Goal: Information Seeking & Learning: Learn about a topic

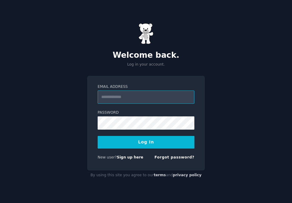
click at [153, 96] on input "Email Address" at bounding box center [146, 96] width 97 height 13
click at [125, 95] on input "Email Address" at bounding box center [146, 96] width 97 height 13
type input "**********"
click at [165, 141] on button "Log In" at bounding box center [146, 142] width 97 height 13
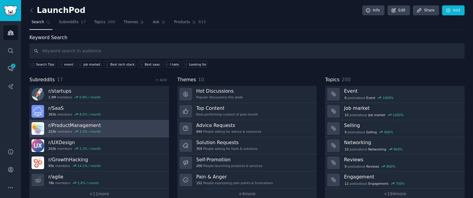
click at [119, 127] on link "r/ ProductManagement 223k members 2.3 % / month" at bounding box center [99, 128] width 140 height 17
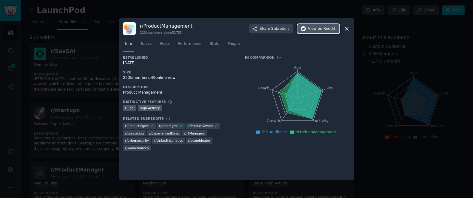
click at [292, 30] on span "on Reddit" at bounding box center [326, 28] width 17 height 5
click at [94, 40] on div at bounding box center [236, 99] width 473 height 198
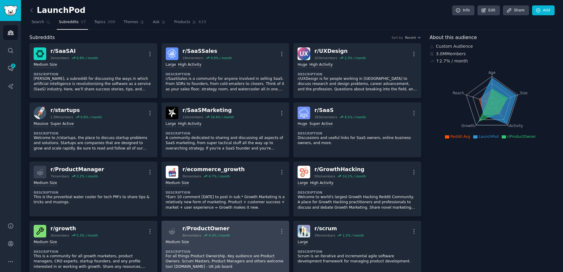
scroll to position [20, 0]
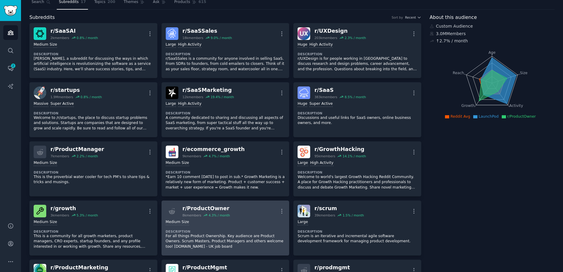
click at [227, 202] on p "For all things Product Ownership. Key audience are Product Owners. Scrum Master…" at bounding box center [226, 242] width 120 height 16
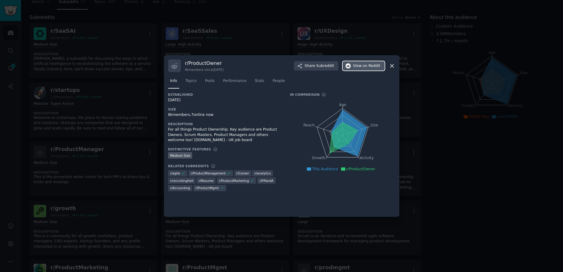
click at [292, 69] on button "View on Reddit" at bounding box center [364, 66] width 42 height 10
click at [133, 93] on div at bounding box center [281, 136] width 563 height 272
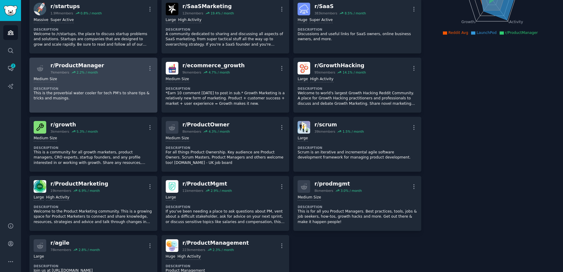
scroll to position [123, 0]
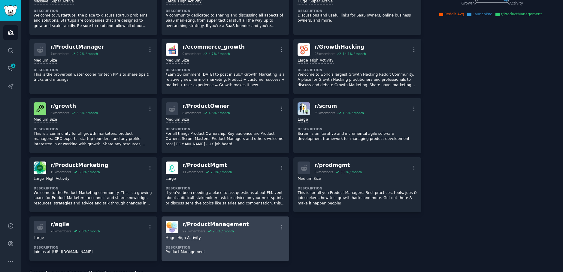
click at [202, 202] on div "r/ ProductManagement" at bounding box center [216, 225] width 66 height 8
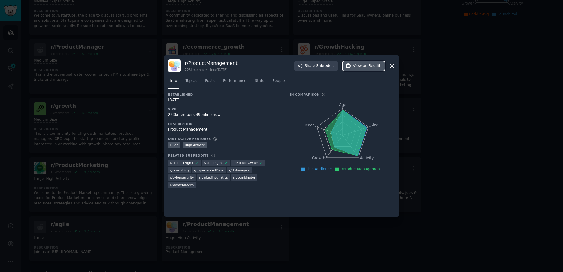
click at [292, 66] on span "View on Reddit" at bounding box center [366, 65] width 27 height 5
click at [128, 90] on div at bounding box center [281, 136] width 563 height 272
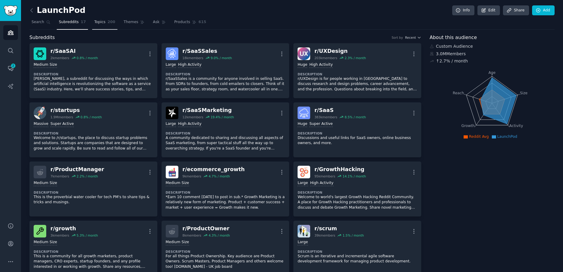
click at [102, 22] on span "Topics" at bounding box center [99, 22] width 11 height 5
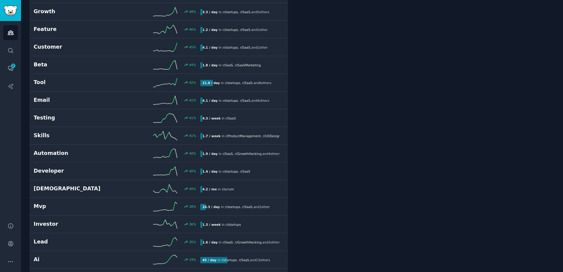
scroll to position [1359, 0]
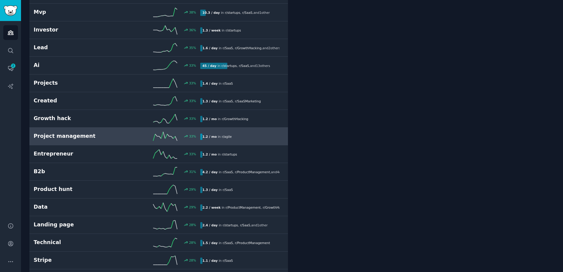
click at [79, 132] on div "Project management 33 % 1.2 / mo in r/ agile" at bounding box center [159, 136] width 250 height 9
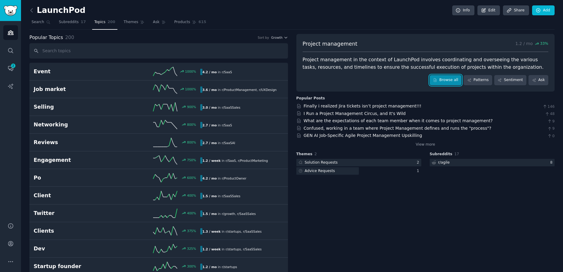
click at [292, 78] on link "Browse all" at bounding box center [446, 80] width 32 height 10
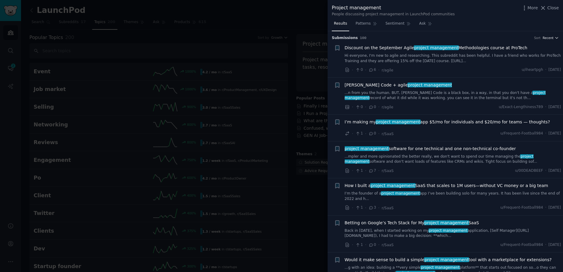
click at [292, 38] on icon "button" at bounding box center [557, 38] width 4 height 4
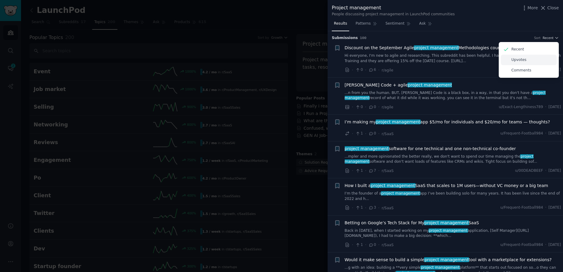
click at [292, 61] on p "Upvotes" at bounding box center [519, 59] width 15 height 5
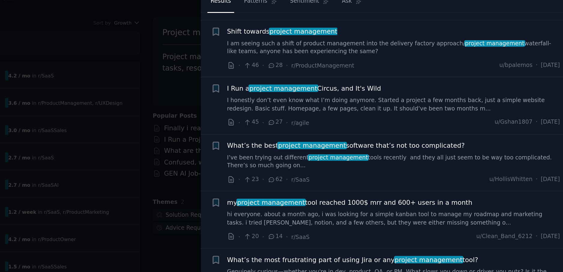
scroll to position [116, 0]
click at [286, 129] on div at bounding box center [281, 136] width 563 height 272
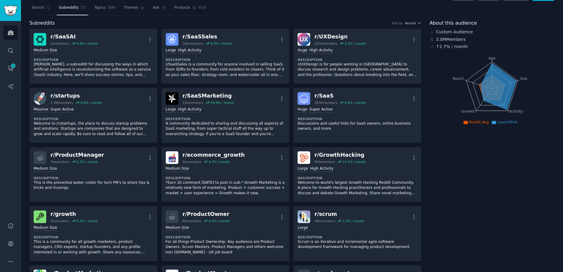
click at [158, 122] on div "r/ SaaSAI 2k members 0.8 % / month More Medium Size Description SaaSAI, a subre…" at bounding box center [225, 199] width 392 height 340
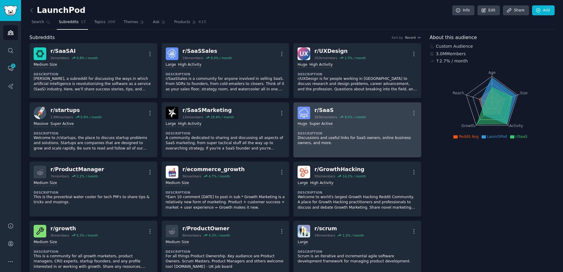
click at [292, 106] on link "r/ SaaS 383k members 8.5 % / month More Huge Super Active Description Discussio…" at bounding box center [358, 129] width 128 height 55
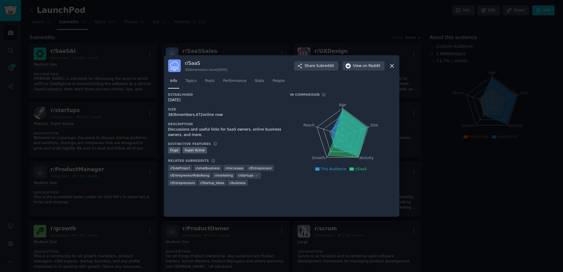
click at [292, 60] on div "r/ SaaS 383k members since [DATE] Share Subreddit View on Reddit" at bounding box center [281, 65] width 227 height 13
click at [292, 64] on span "View on Reddit" at bounding box center [366, 65] width 27 height 5
click at [131, 114] on div at bounding box center [281, 136] width 563 height 272
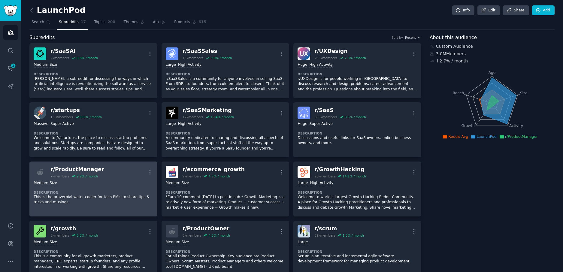
click at [109, 199] on p "This is the proverbial water cooler for tech PM's to share tips & tricks and mu…" at bounding box center [94, 200] width 120 height 11
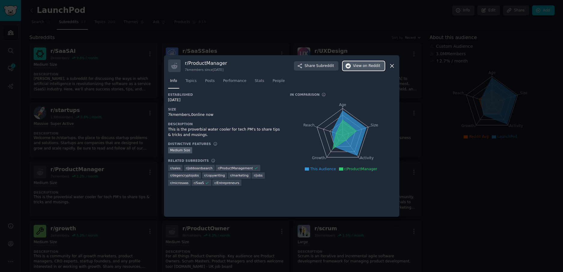
click at [292, 68] on button "View on Reddit" at bounding box center [364, 66] width 42 height 10
click at [112, 63] on div at bounding box center [281, 136] width 563 height 272
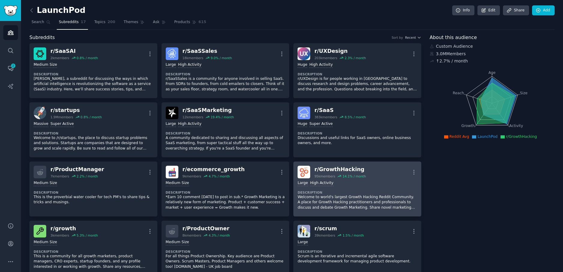
click at [292, 184] on div "Large High Activity" at bounding box center [358, 184] width 120 height 6
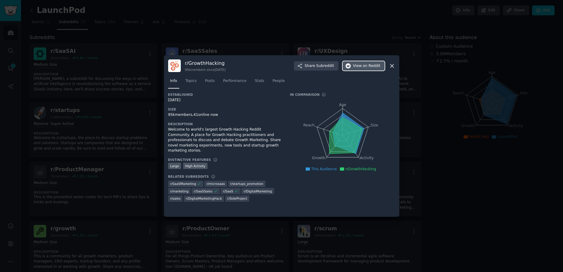
click at [292, 66] on span "on Reddit" at bounding box center [371, 65] width 17 height 5
click at [103, 157] on div at bounding box center [281, 136] width 563 height 272
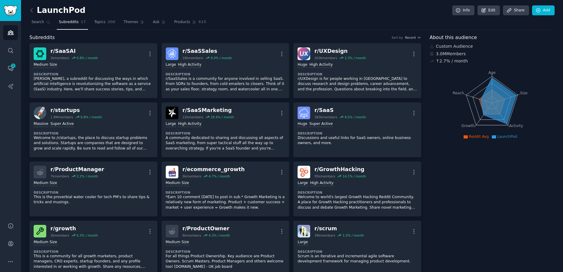
click at [292, 37] on div "Subreddits Sort by Recent" at bounding box center [225, 38] width 392 height 8
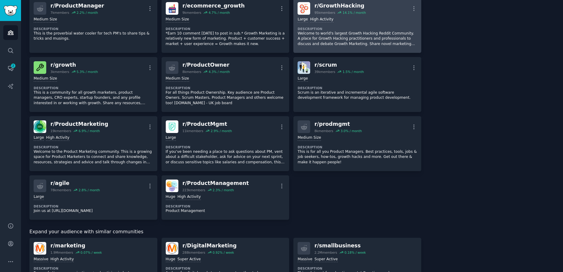
scroll to position [178, 0]
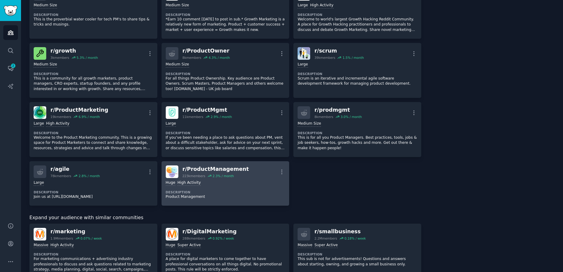
click at [243, 190] on dt "Description" at bounding box center [226, 192] width 120 height 4
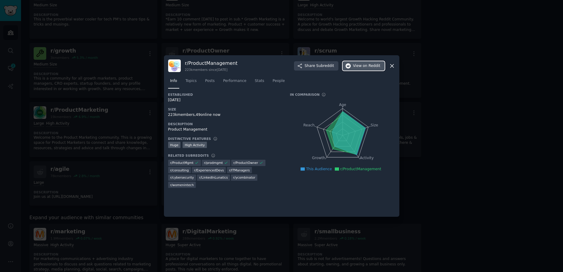
click at [292, 64] on span "View on Reddit" at bounding box center [366, 65] width 27 height 5
